Goal: Transaction & Acquisition: Download file/media

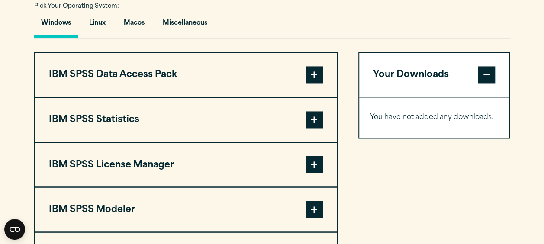
scroll to position [736, 0]
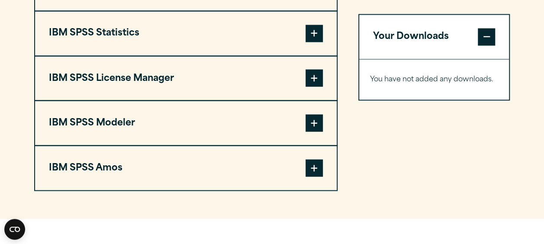
click at [316, 81] on span at bounding box center [314, 77] width 17 height 17
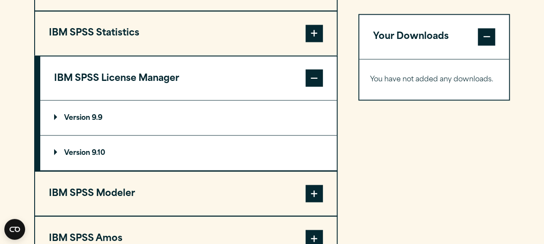
click at [316, 81] on span at bounding box center [314, 77] width 17 height 17
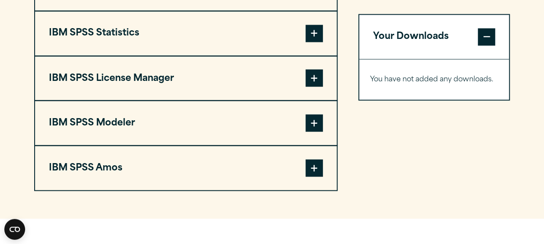
click at [314, 28] on span at bounding box center [314, 33] width 17 height 17
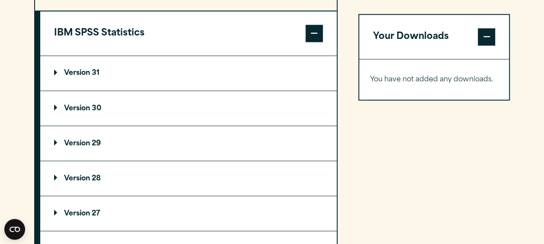
click at [88, 74] on p "Version 31" at bounding box center [76, 73] width 45 height 7
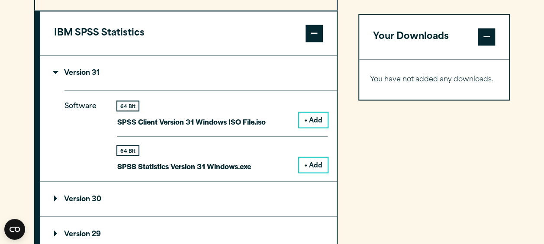
click at [317, 118] on button "+ Add" at bounding box center [313, 120] width 29 height 15
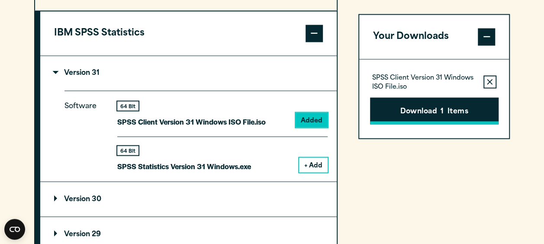
click at [408, 117] on button "Download 1 Items" at bounding box center [434, 110] width 129 height 27
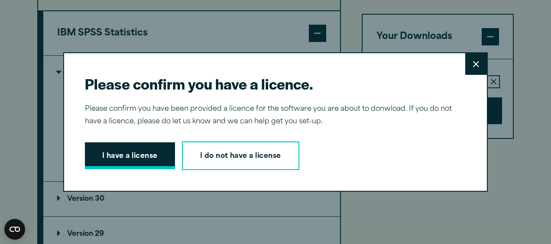
click at [124, 158] on button "I have a license" at bounding box center [130, 156] width 90 height 27
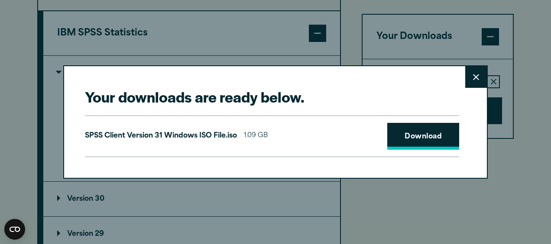
click at [451, 136] on link "Download" at bounding box center [423, 136] width 72 height 27
click at [469, 77] on button "Close" at bounding box center [476, 77] width 22 height 22
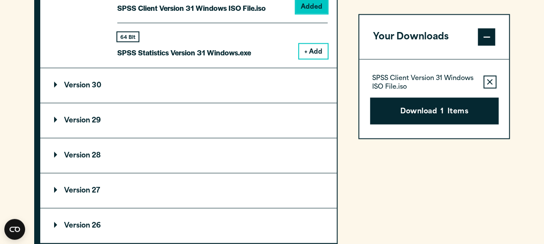
scroll to position [866, 0]
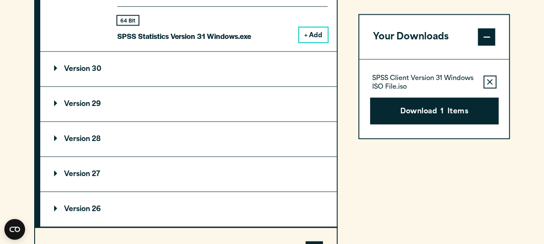
click at [83, 66] on p "Version 30" at bounding box center [77, 69] width 47 height 7
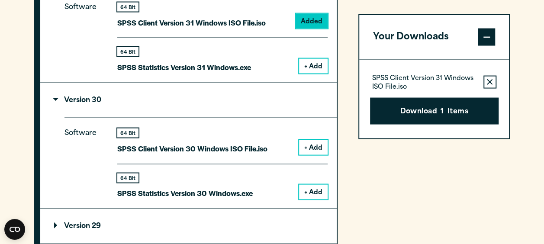
scroll to position [780, 0]
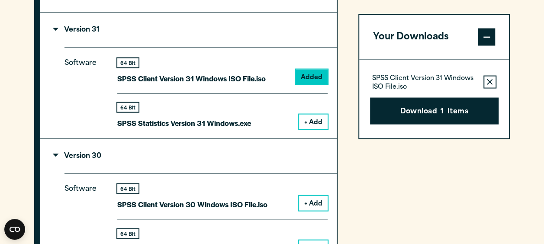
click at [313, 120] on button "+ Add" at bounding box center [313, 121] width 29 height 15
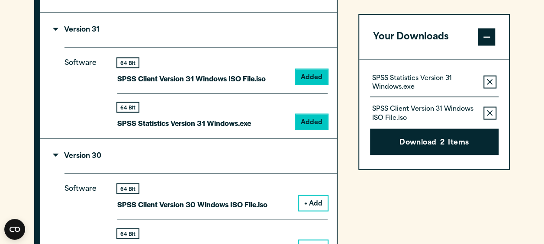
click at [494, 112] on button "Remove this item from your software download list" at bounding box center [490, 113] width 13 height 13
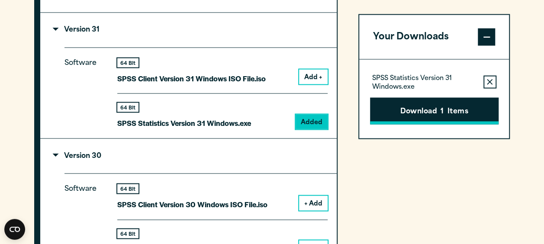
click at [456, 107] on button "Download 1 Items" at bounding box center [434, 110] width 129 height 27
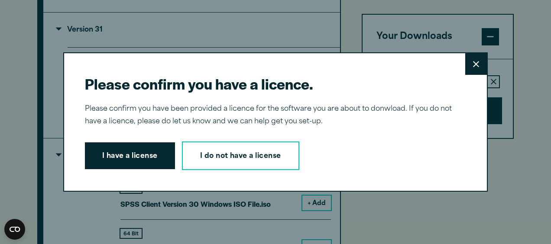
click at [148, 160] on button "I have a license" at bounding box center [130, 156] width 90 height 27
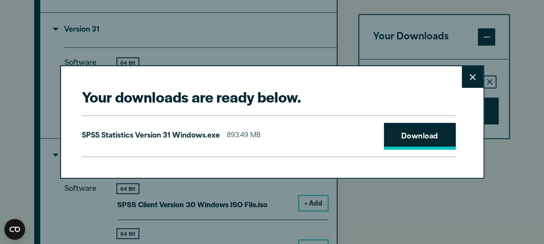
click at [406, 132] on link "Download" at bounding box center [420, 136] width 72 height 27
